Goal: Find specific page/section: Find specific page/section

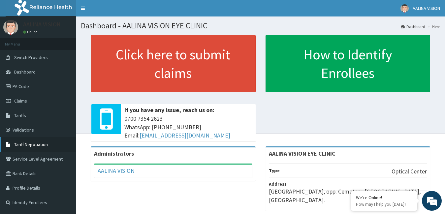
click at [39, 145] on span "Tariff Negotiation" at bounding box center [31, 145] width 34 height 6
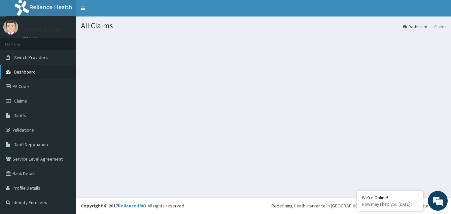
click at [25, 70] on span "Dashboard" at bounding box center [24, 72] width 21 height 6
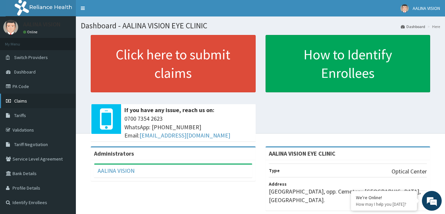
click at [24, 102] on span "Claims" at bounding box center [20, 101] width 13 height 6
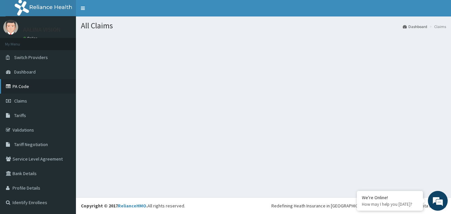
click at [22, 85] on link "PA Code" at bounding box center [38, 86] width 76 height 15
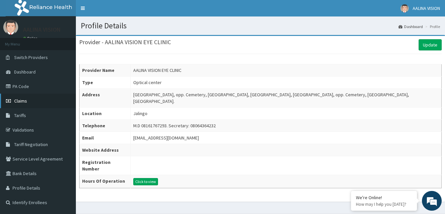
click at [24, 103] on span "Claims" at bounding box center [20, 101] width 13 height 6
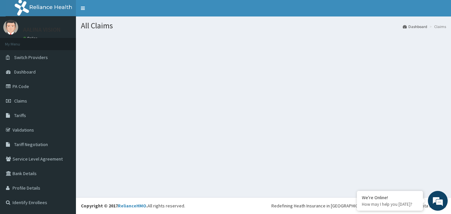
click at [157, 107] on section at bounding box center [263, 71] width 375 height 83
click at [32, 89] on link "PA Code" at bounding box center [38, 86] width 76 height 15
click at [32, 144] on span "Tariff Negotiation" at bounding box center [31, 145] width 34 height 6
